Goal: Navigation & Orientation: Find specific page/section

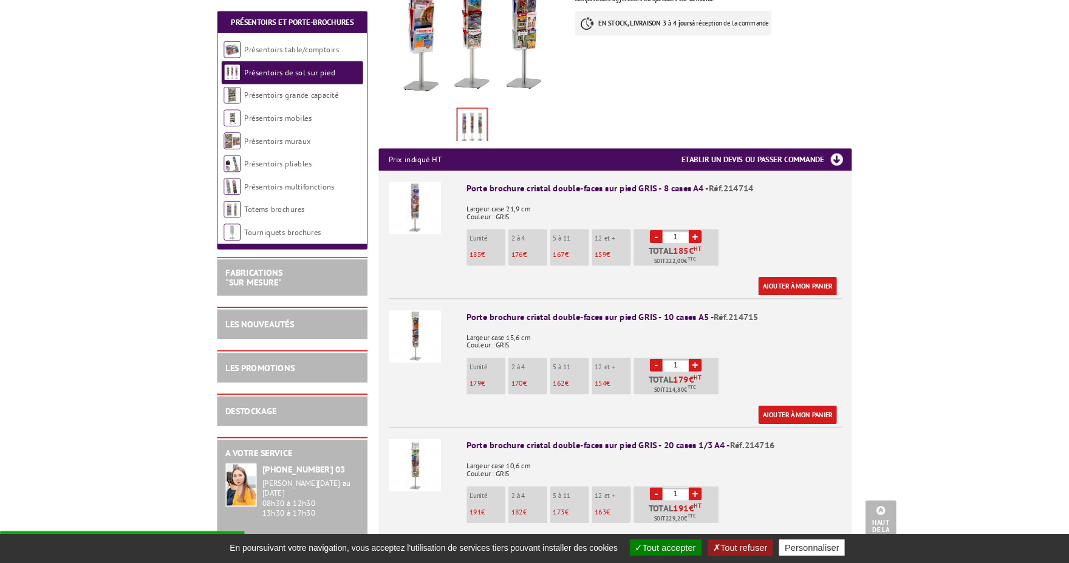
scroll to position [372, 0]
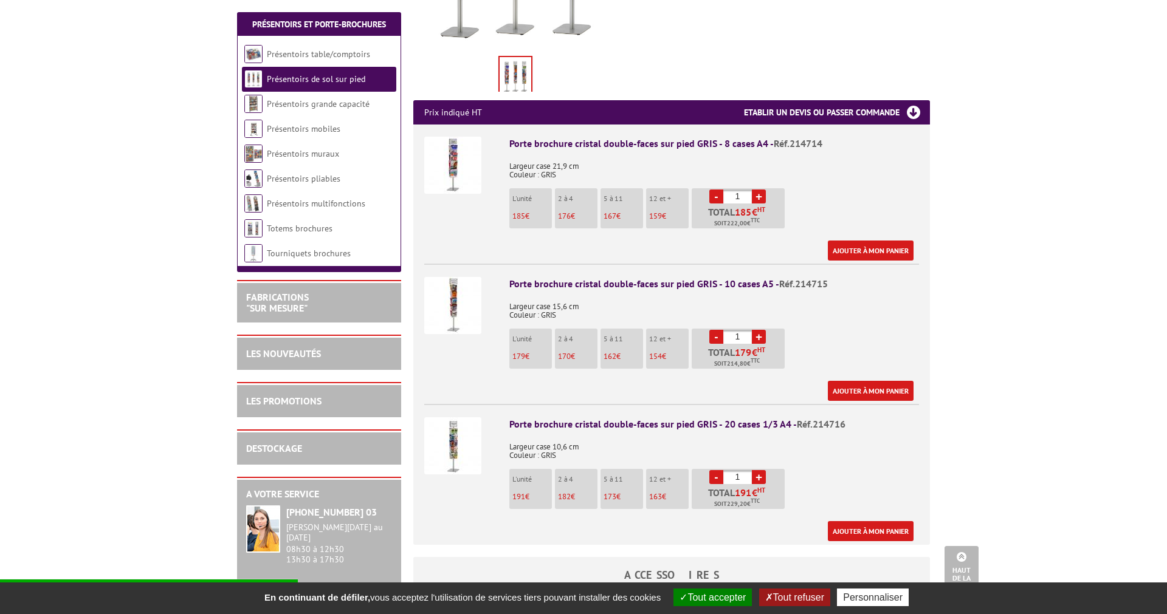
click at [450, 434] on img at bounding box center [452, 445] width 57 height 57
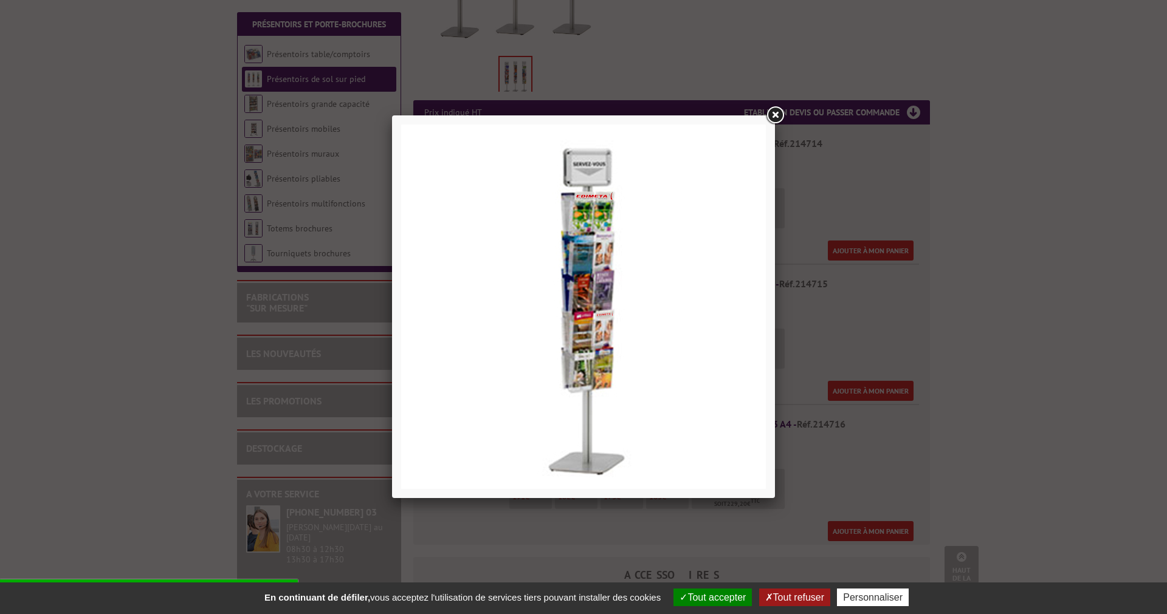
click at [592, 323] on img at bounding box center [583, 307] width 365 height 365
click at [580, 222] on img at bounding box center [583, 307] width 365 height 365
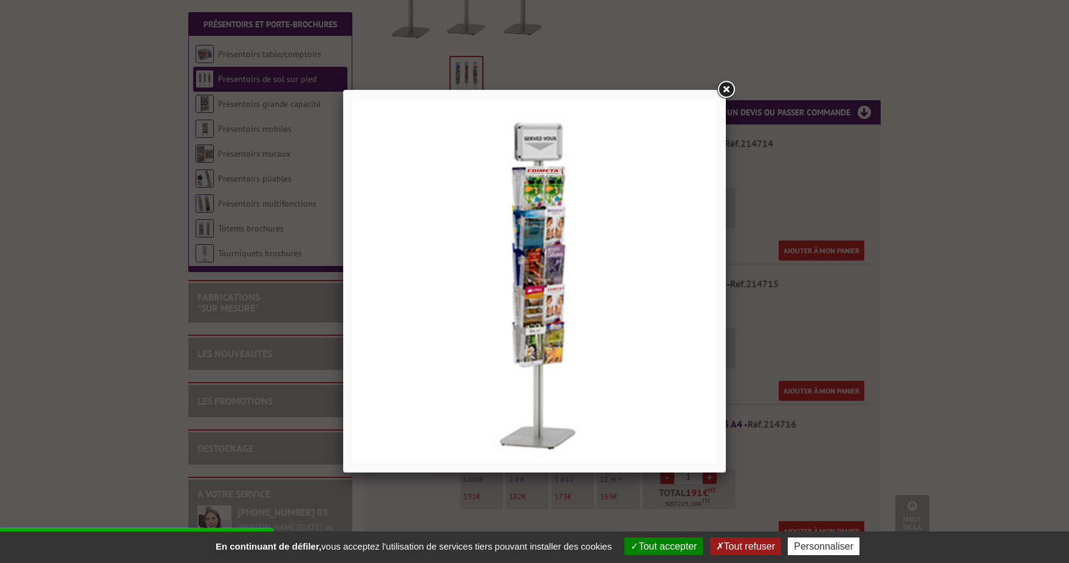
click at [727, 80] on link at bounding box center [726, 90] width 22 height 22
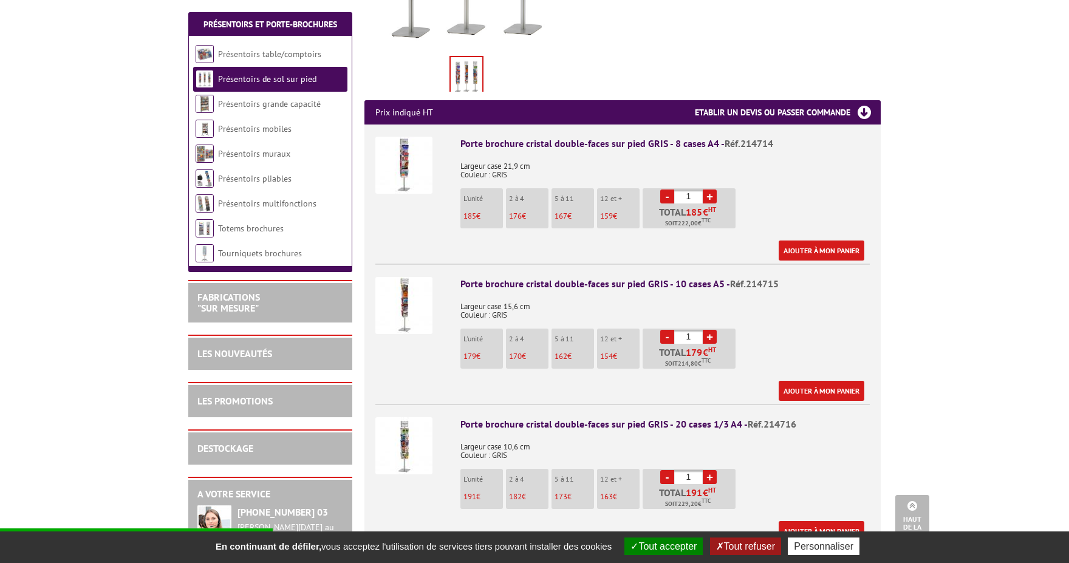
click at [416, 279] on img at bounding box center [404, 305] width 57 height 57
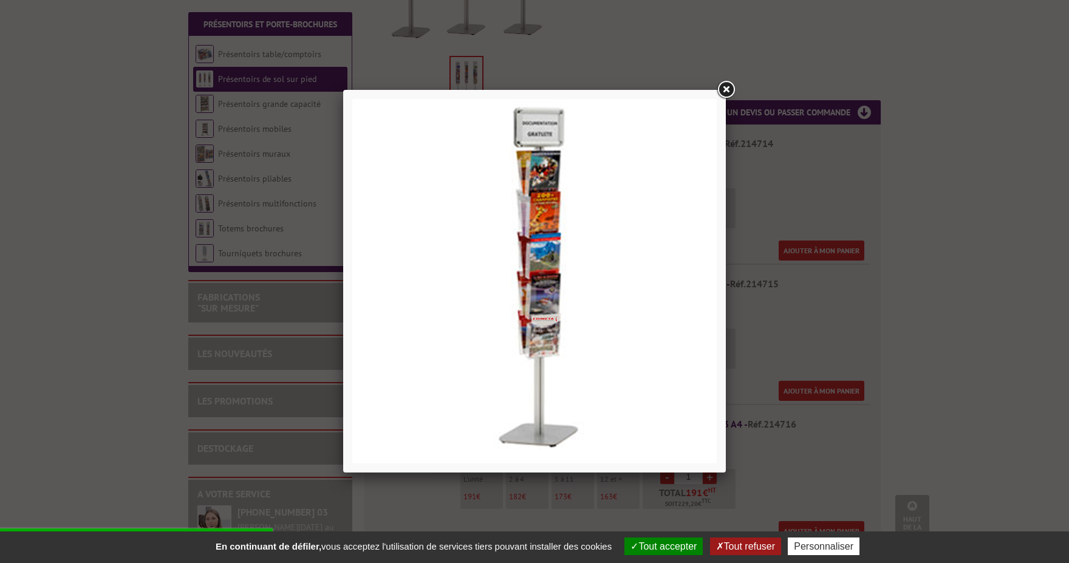
click at [735, 88] on link at bounding box center [726, 90] width 22 height 22
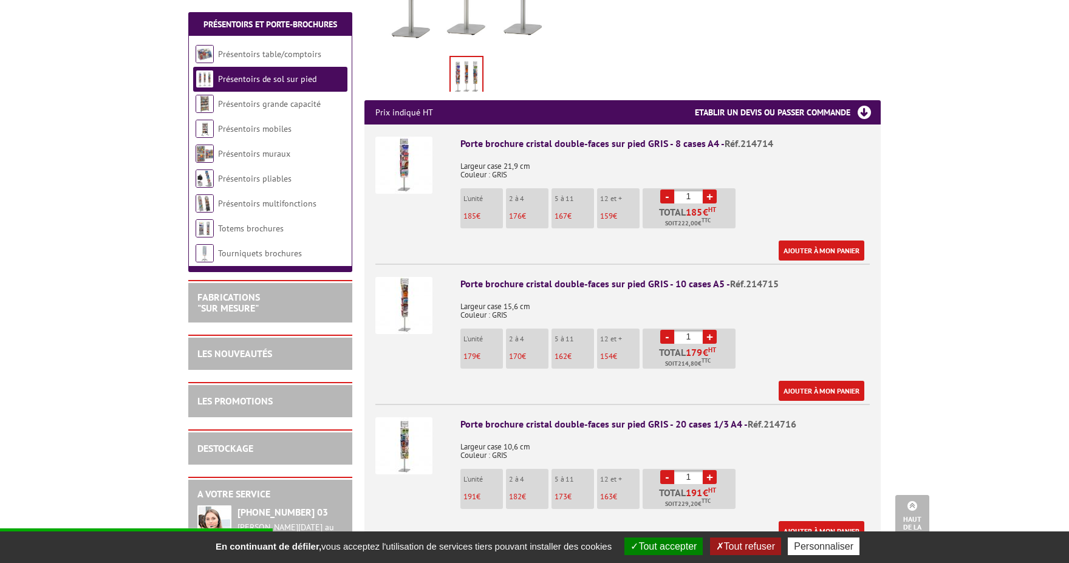
click at [409, 428] on img at bounding box center [404, 445] width 57 height 57
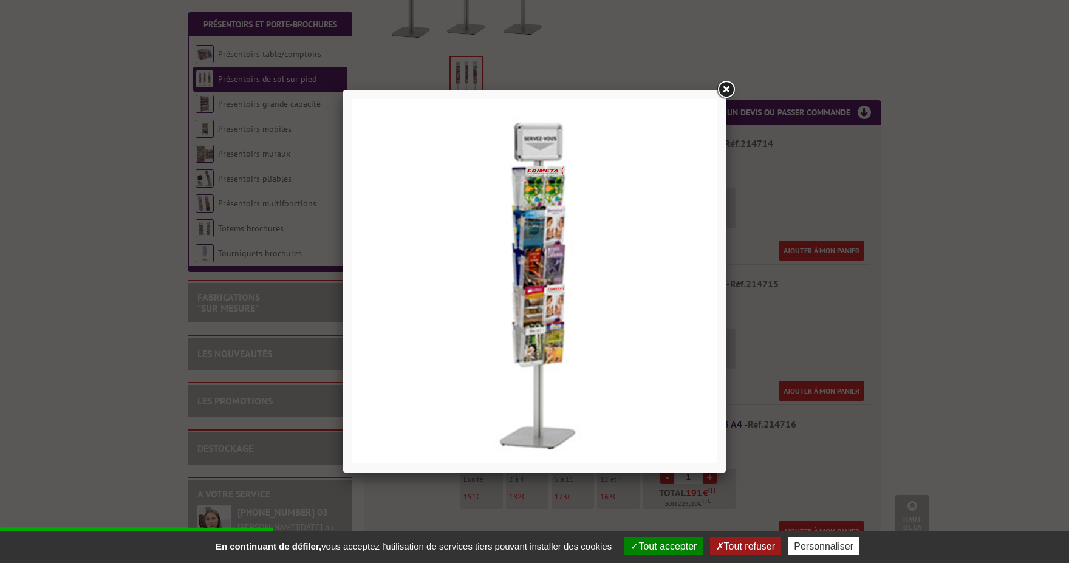
click at [730, 81] on link at bounding box center [726, 90] width 22 height 22
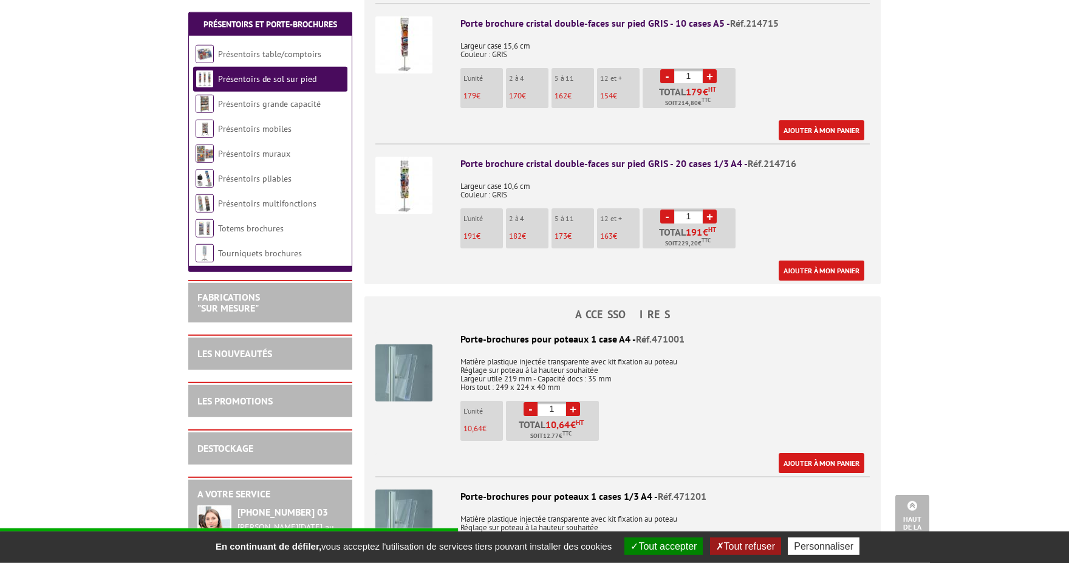
scroll to position [572, 0]
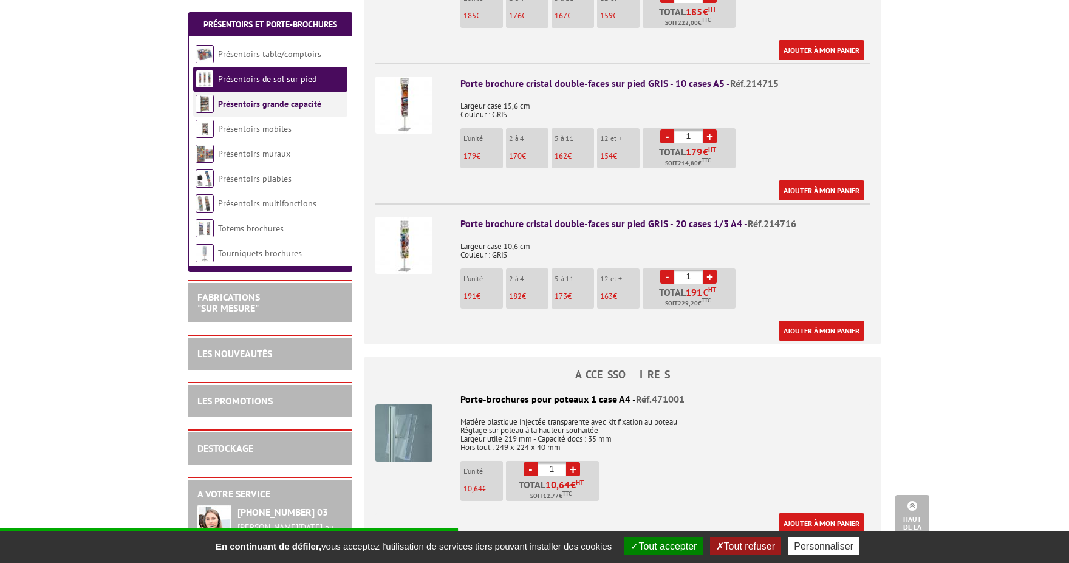
click at [317, 108] on link "Présentoirs grande capacité" at bounding box center [269, 103] width 103 height 11
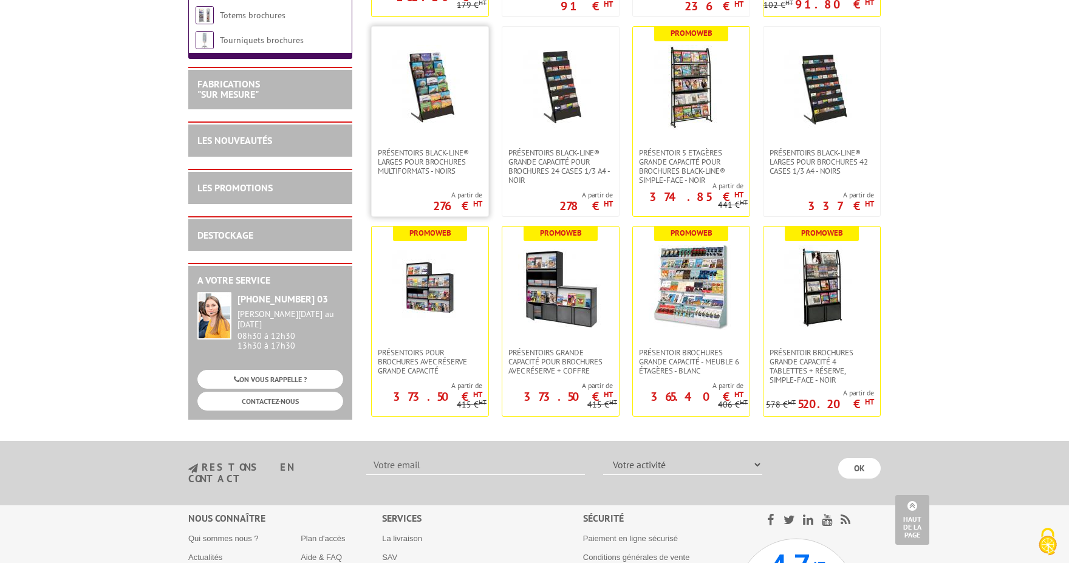
scroll to position [267, 0]
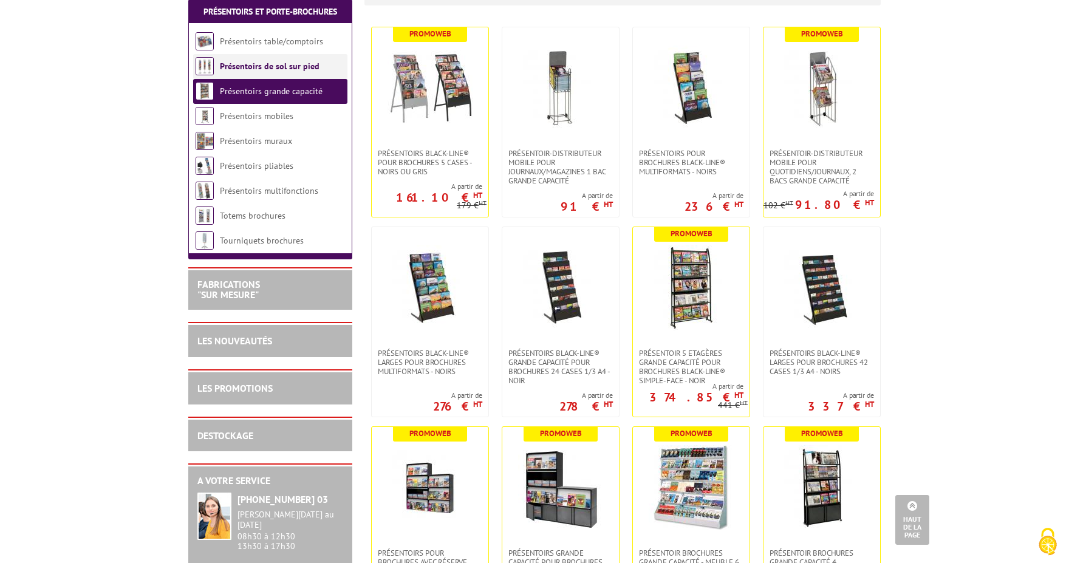
click at [311, 72] on link "Présentoirs de sol sur pied" at bounding box center [270, 66] width 100 height 11
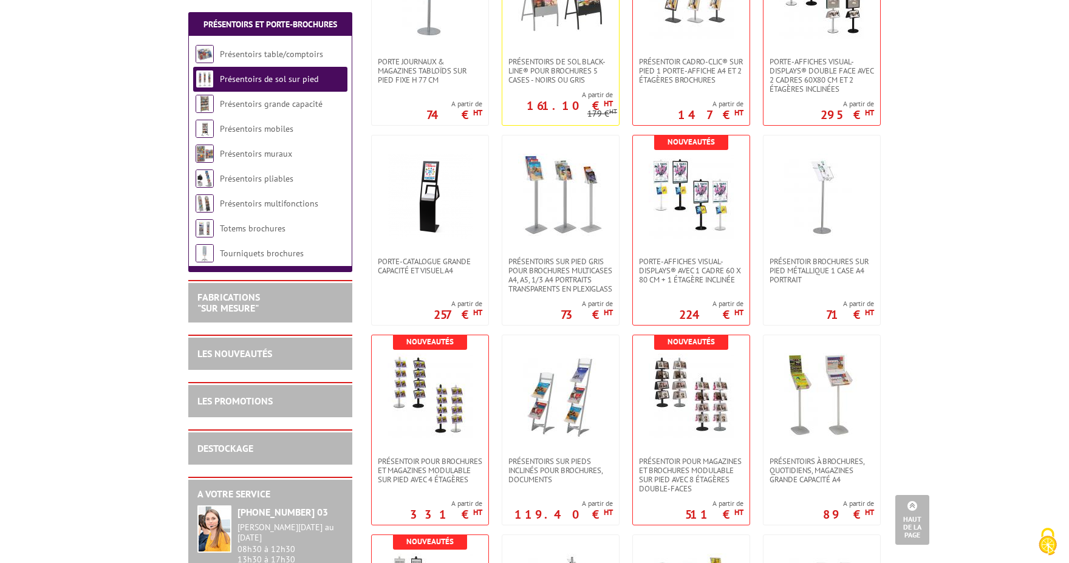
scroll to position [201, 0]
